Goal: Browse casually

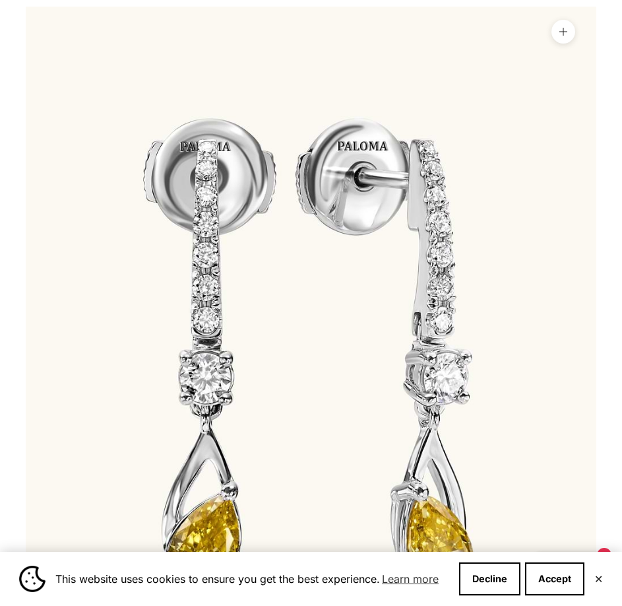
scroll to position [198, 0]
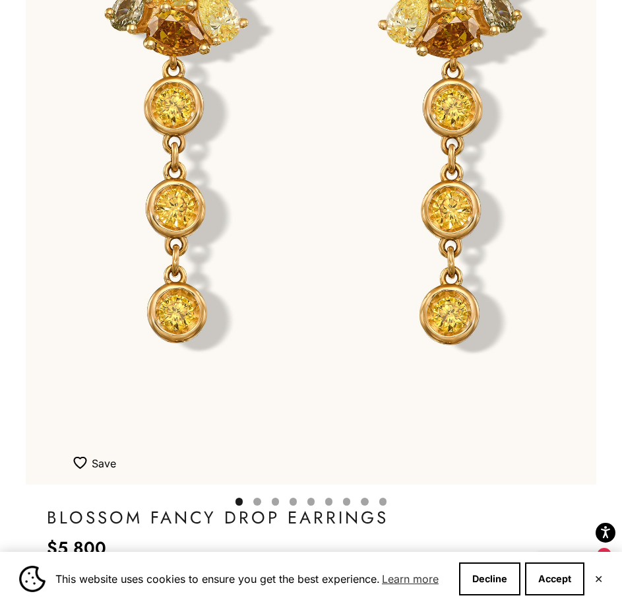
scroll to position [330, 0]
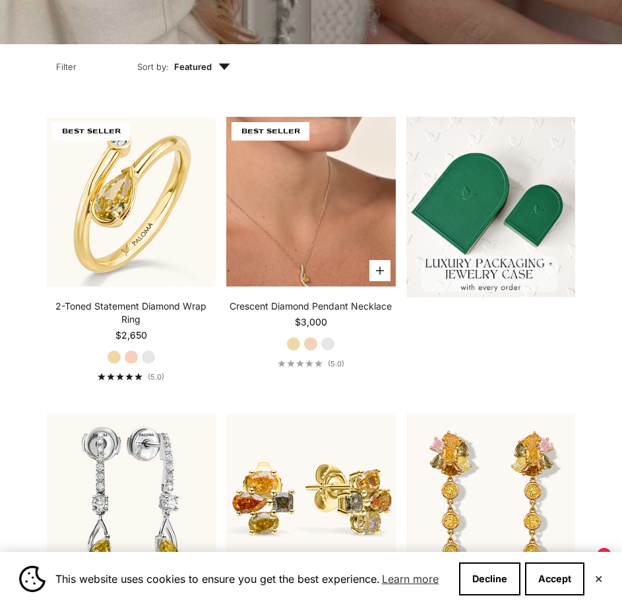
scroll to position [66, 0]
